Goal: Task Accomplishment & Management: Manage account settings

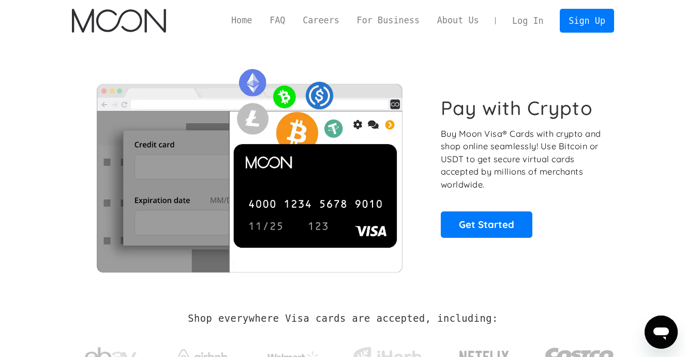
click at [547, 88] on div "Pay with Crypto Buy Moon Visa® Cards with crypto and shop online seamlessly! Us…" at bounding box center [343, 167] width 542 height 210
click at [524, 20] on link "Log In" at bounding box center [528, 20] width 49 height 23
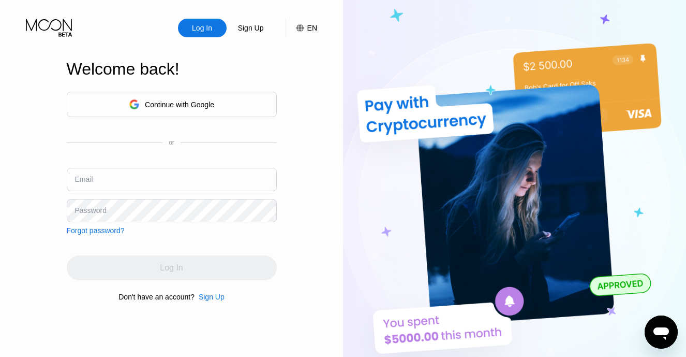
click at [189, 179] on input "text" at bounding box center [172, 179] width 210 height 23
type input "[EMAIL_ADDRESS][DOMAIN_NAME]"
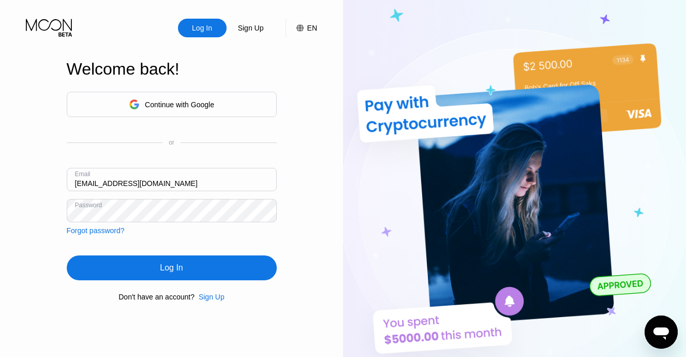
click at [205, 269] on div "Log In" at bounding box center [172, 267] width 210 height 25
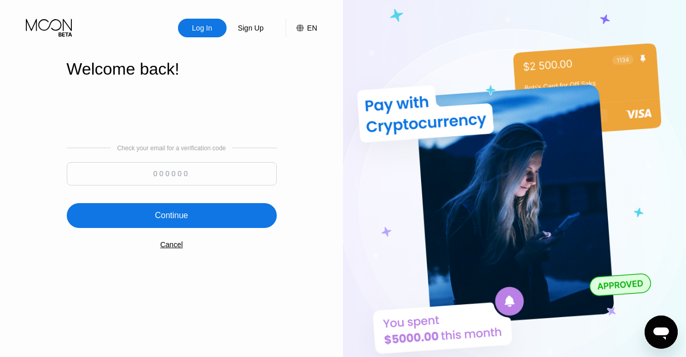
click at [169, 176] on input at bounding box center [172, 173] width 210 height 23
paste input "770781"
type input "770781"
click at [117, 213] on div "Continue" at bounding box center [172, 215] width 210 height 25
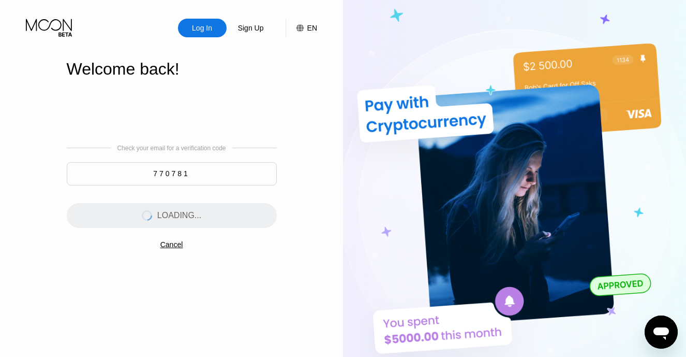
click at [313, 148] on div "Log In Sign Up EN Language English Save Welcome back! Check your email for a ve…" at bounding box center [171, 196] width 343 height 392
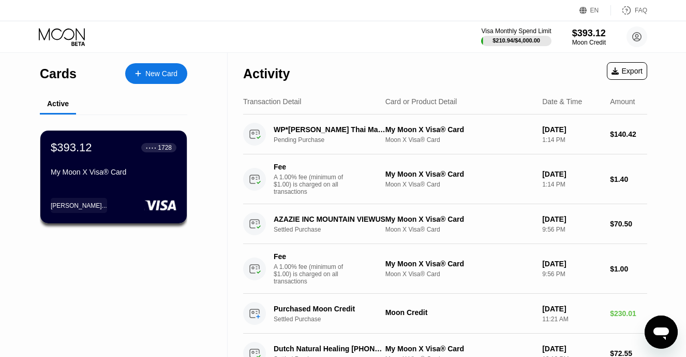
click at [401, 60] on div "Activity Export" at bounding box center [445, 71] width 404 height 36
